Goal: Find specific page/section: Find specific page/section

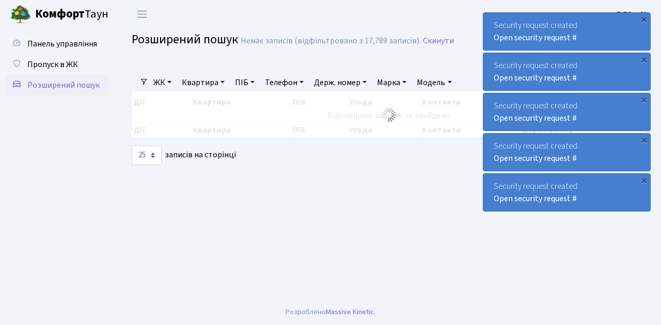
select select "25"
click at [57, 63] on span "Пропуск в ЖК" at bounding box center [52, 64] width 51 height 11
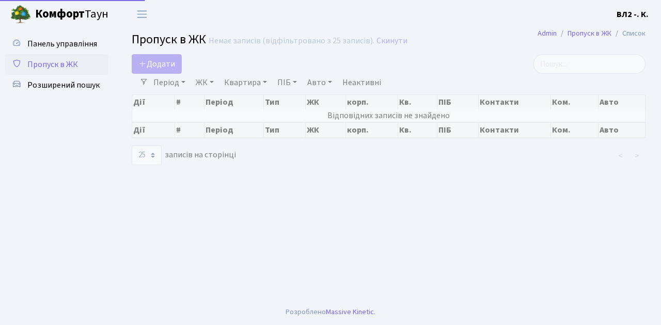
select select "25"
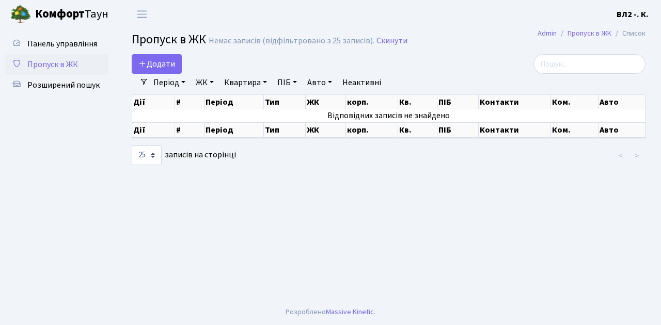
click at [59, 65] on span "Пропуск в ЖК" at bounding box center [52, 64] width 51 height 11
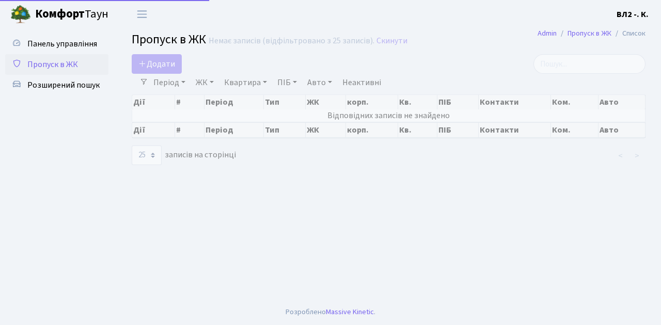
select select "25"
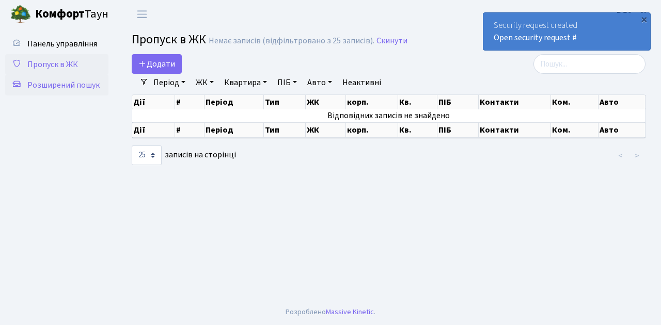
click at [52, 87] on span "Розширений пошук" at bounding box center [63, 84] width 72 height 11
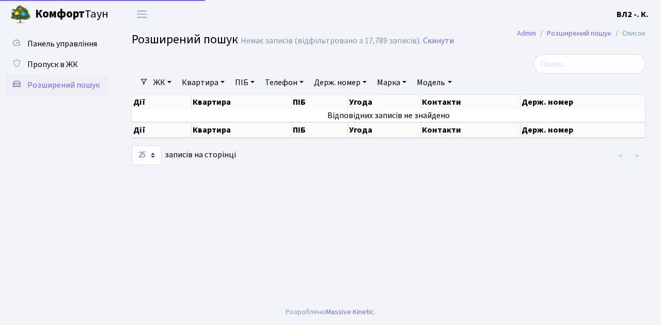
select select "25"
click at [200, 84] on link "Квартира" at bounding box center [203, 83] width 51 height 18
type input "151"
